Goal: Information Seeking & Learning: Learn about a topic

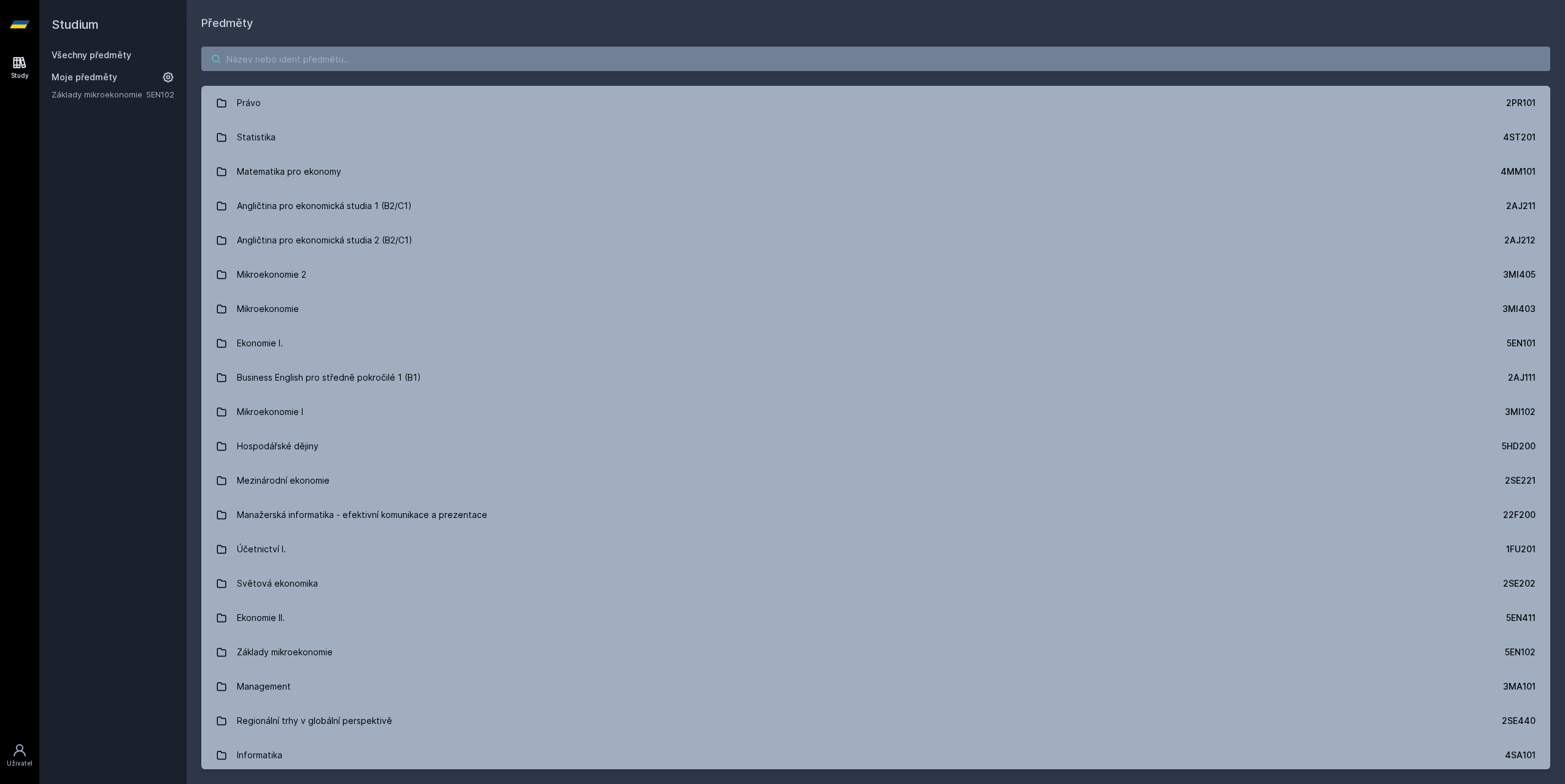
click at [241, 56] on input "search" at bounding box center [875, 59] width 1349 height 25
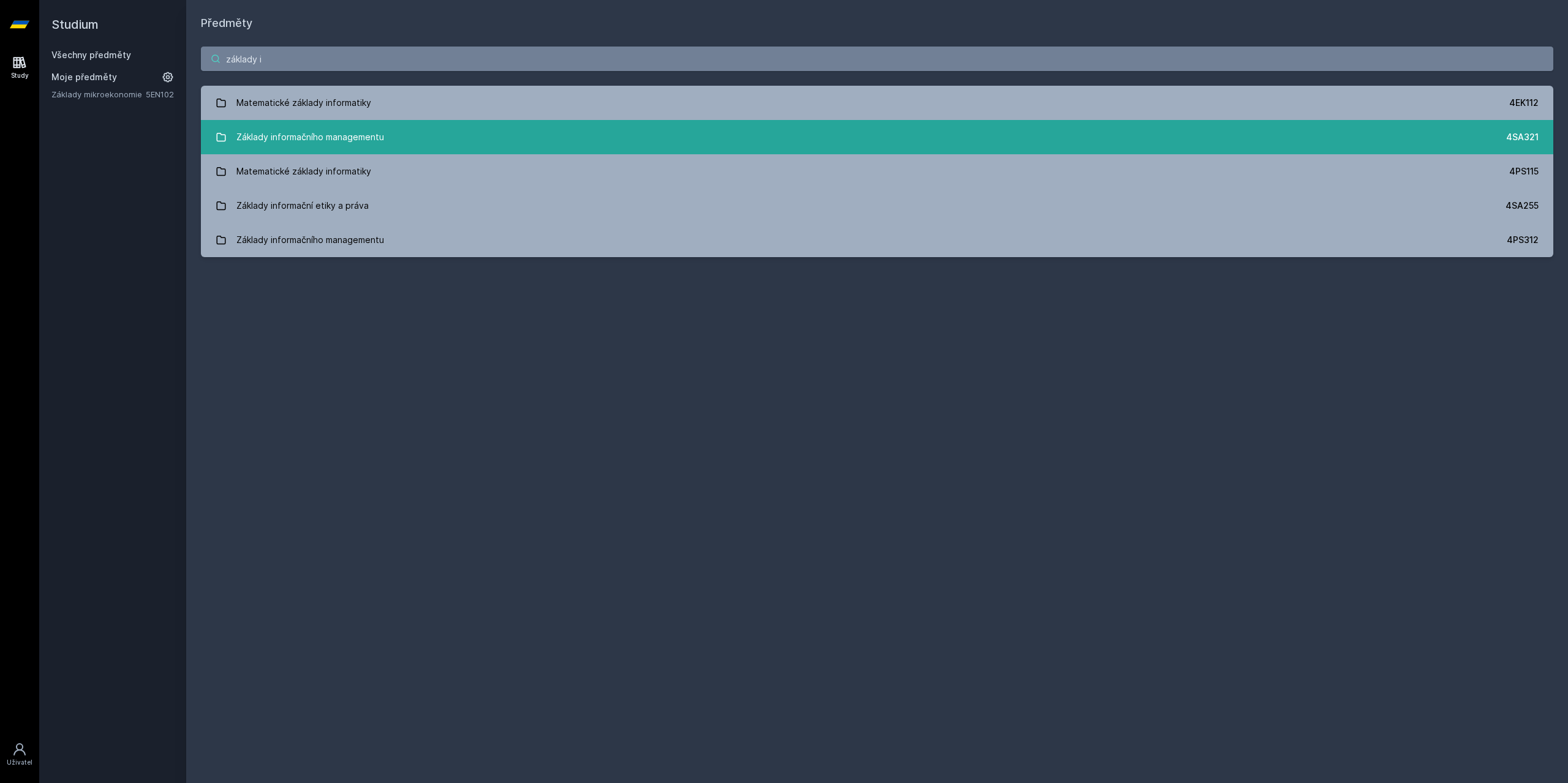
type input "základy i"
click at [307, 147] on div "Základy informačního managementu" at bounding box center [310, 137] width 148 height 25
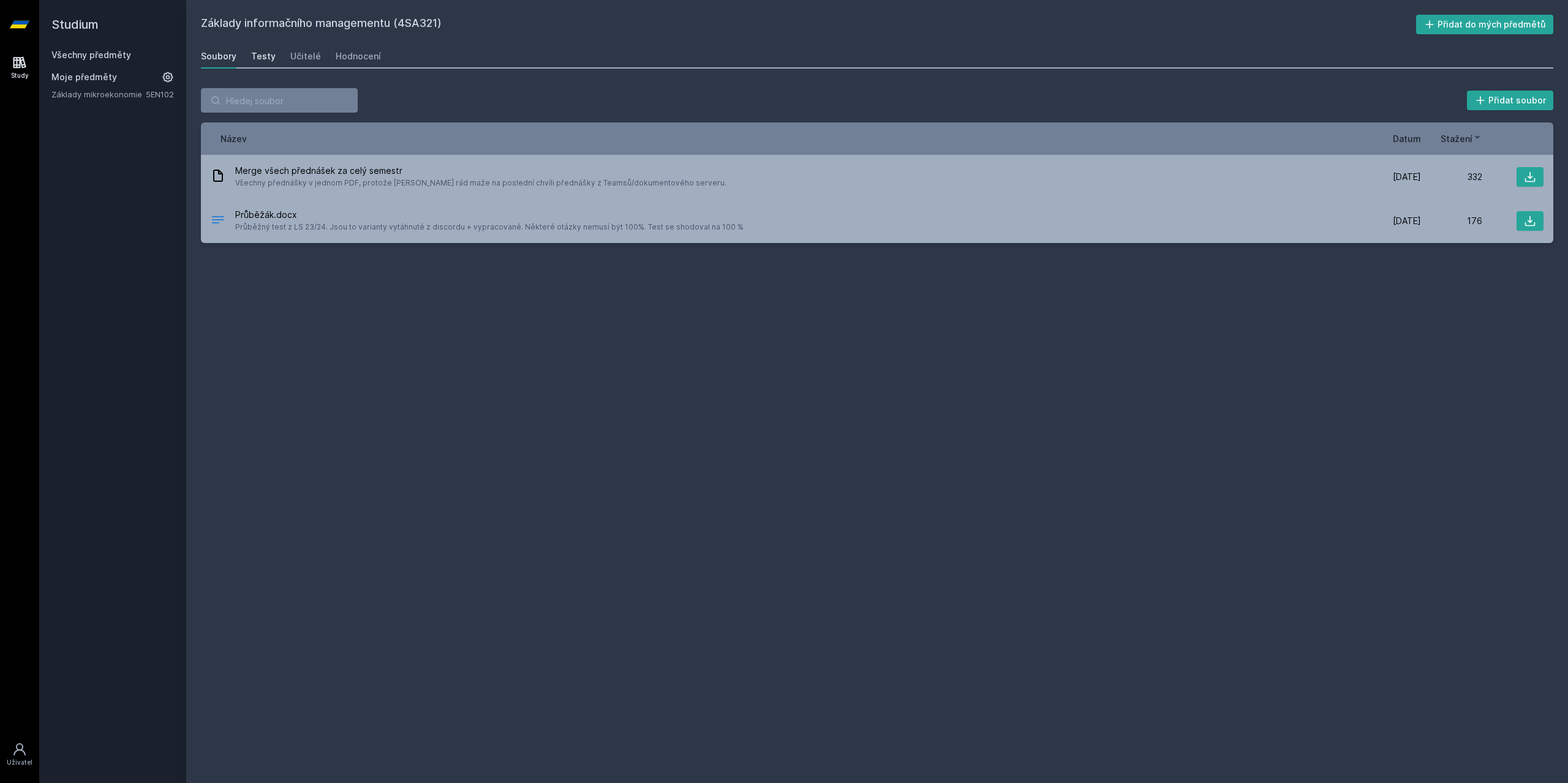
click at [259, 59] on div "Testy" at bounding box center [263, 56] width 25 height 12
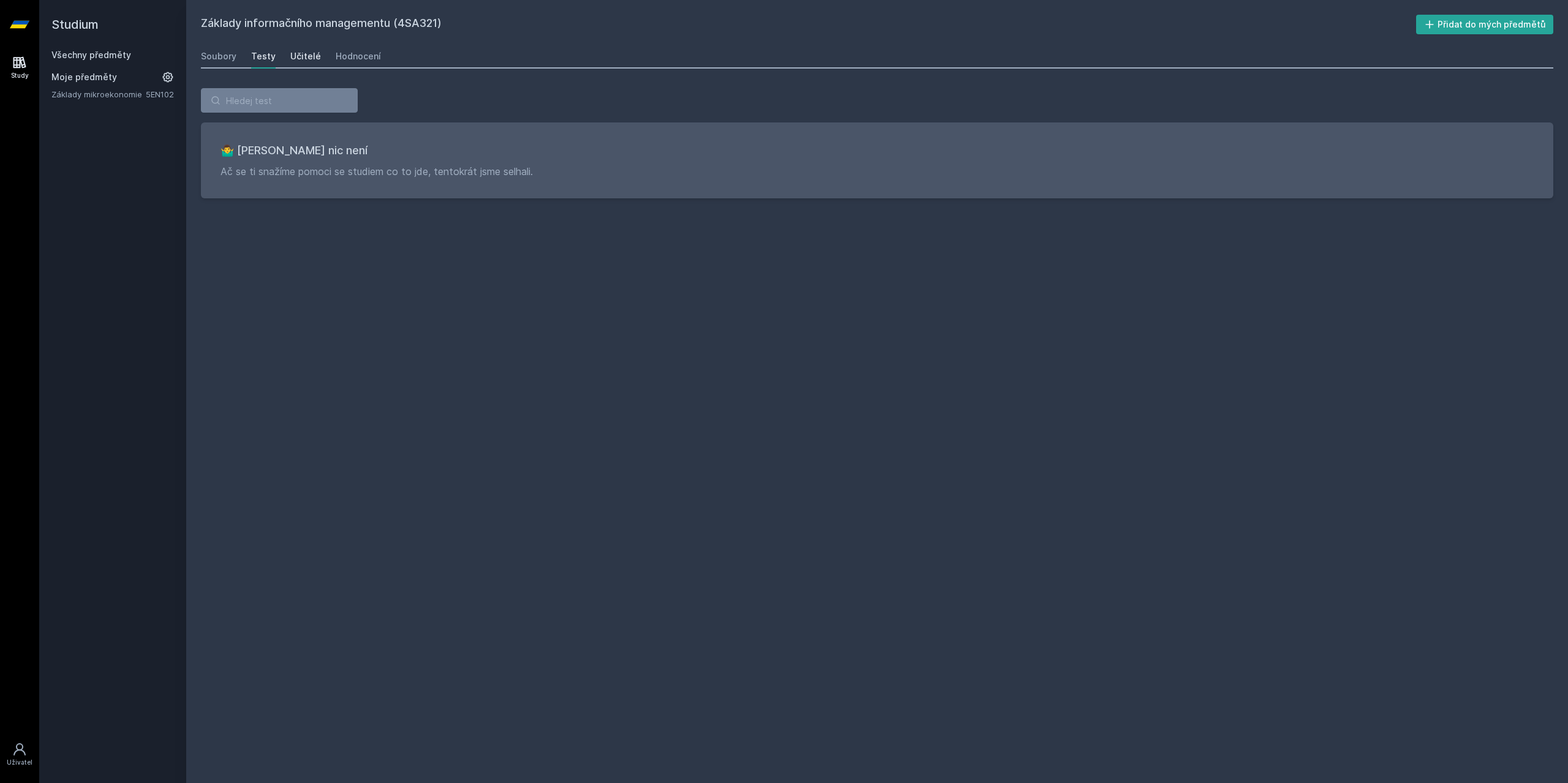
click at [305, 55] on div "Učitelé" at bounding box center [306, 56] width 31 height 12
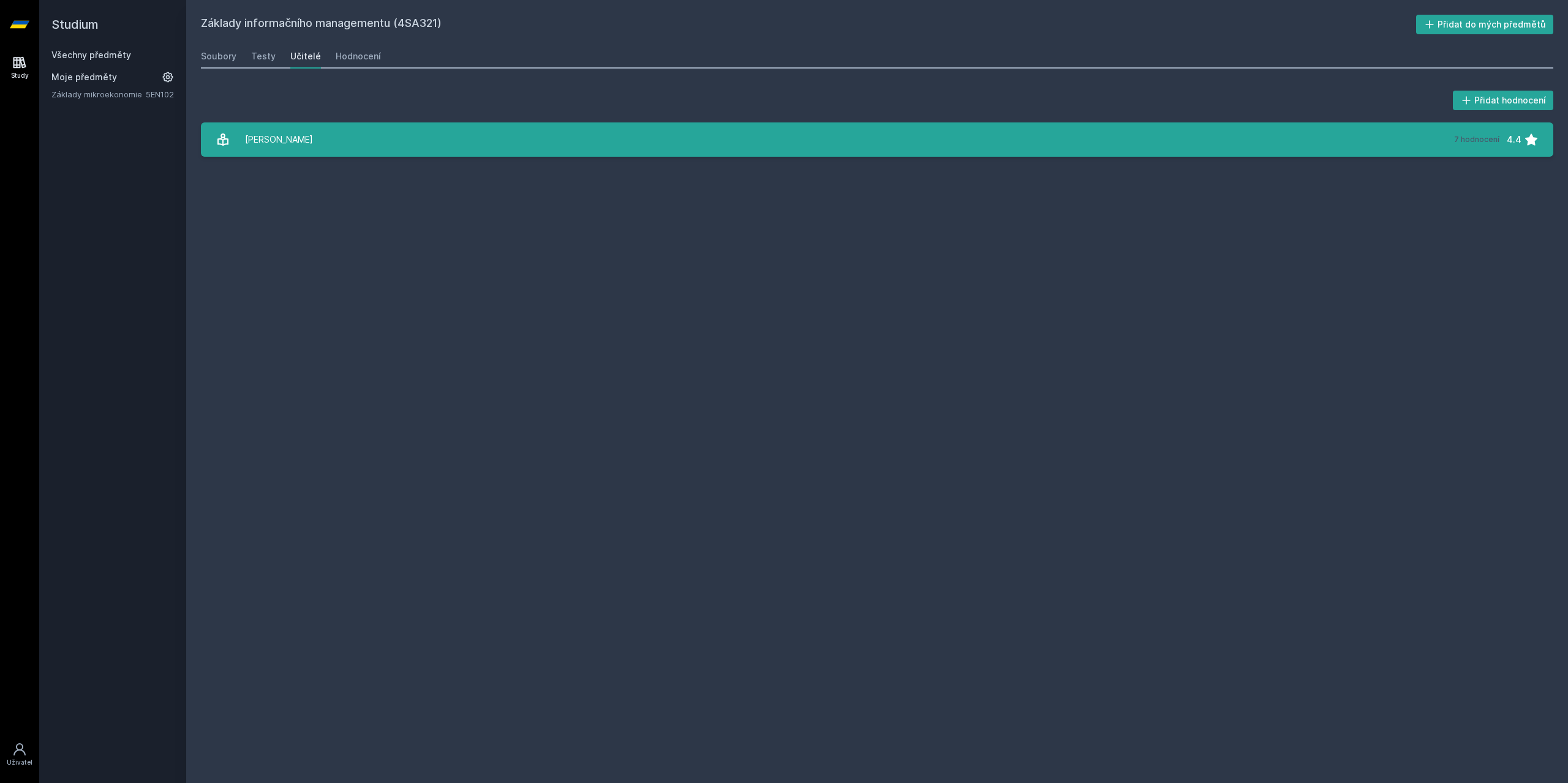
click at [307, 129] on link "[PERSON_NAME] 7 hodnocení 4.4" at bounding box center [877, 139] width 1352 height 35
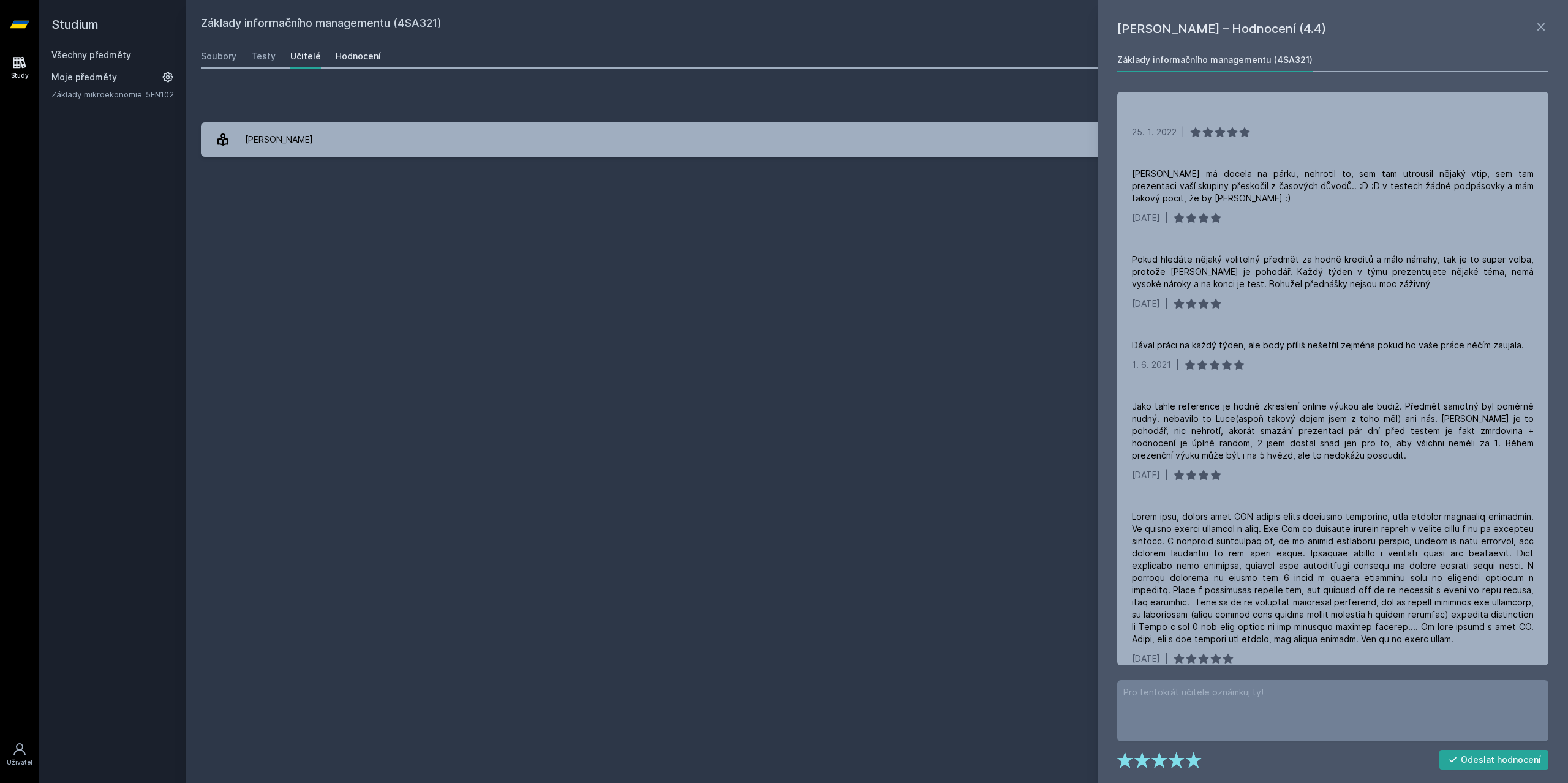
click at [355, 49] on link "Hodnocení" at bounding box center [358, 56] width 45 height 25
